Goal: Register for event/course

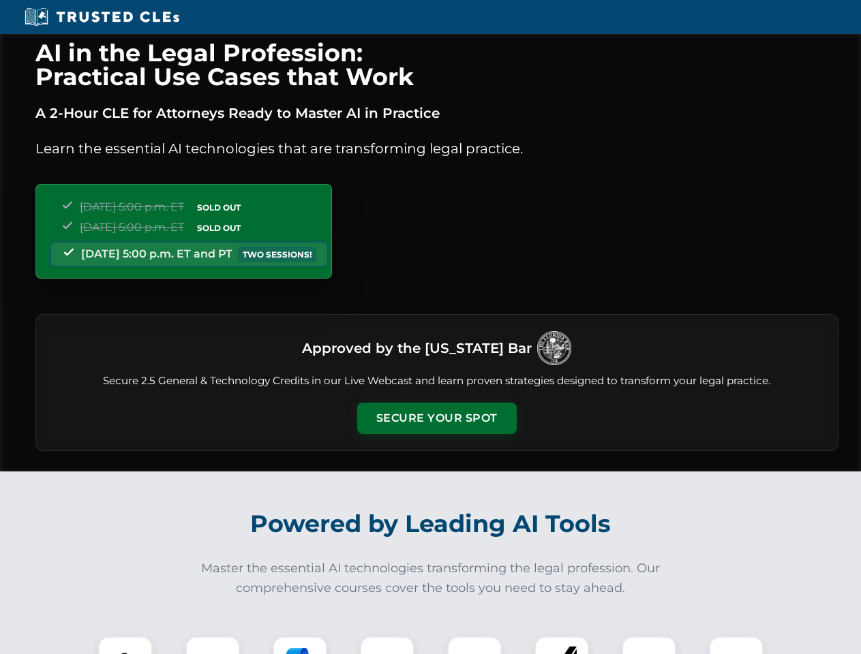
click at [436, 418] on button "Secure Your Spot" at bounding box center [436, 418] width 159 height 31
click at [125, 645] on img at bounding box center [126, 664] width 40 height 40
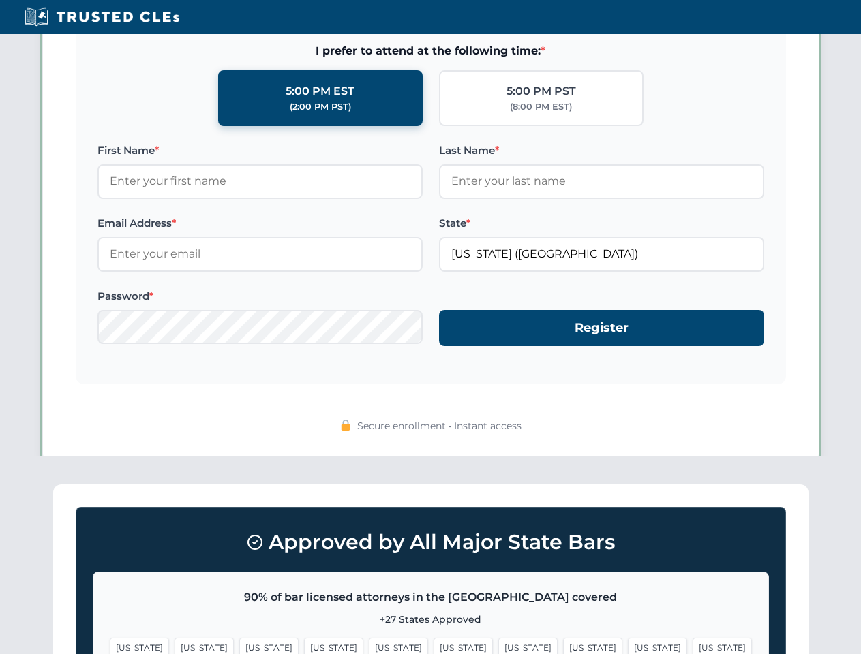
click at [498, 645] on span "[US_STATE]" at bounding box center [527, 648] width 59 height 20
click at [628, 645] on span "[US_STATE]" at bounding box center [657, 648] width 59 height 20
